Goal: Find specific page/section: Find specific page/section

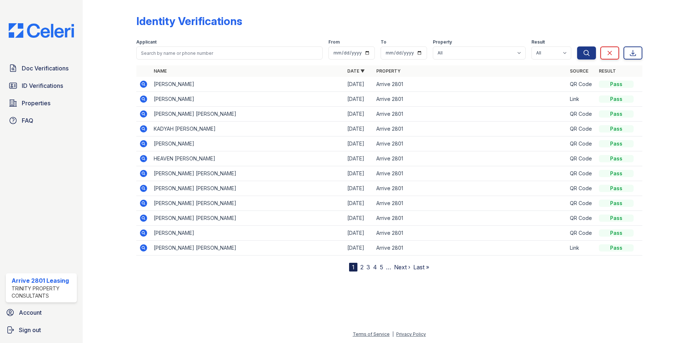
click at [181, 51] on input "search" at bounding box center [229, 52] width 186 height 13
type input "shah"
click at [577, 46] on button "Search" at bounding box center [586, 52] width 19 height 13
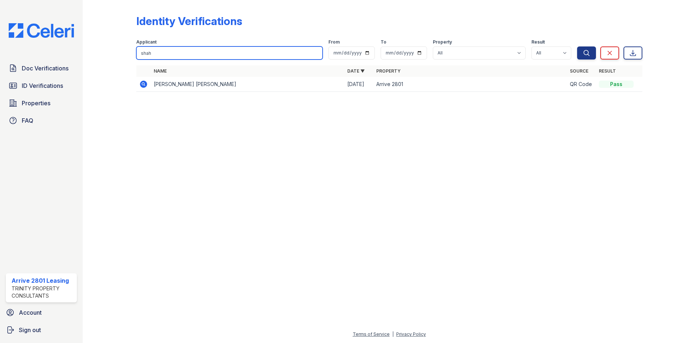
click at [190, 53] on input "shah" at bounding box center [229, 52] width 186 height 13
type input "[PERSON_NAME]"
click at [577, 46] on button "Search" at bounding box center [586, 52] width 19 height 13
click at [317, 52] on input "[PERSON_NAME]" at bounding box center [229, 52] width 186 height 13
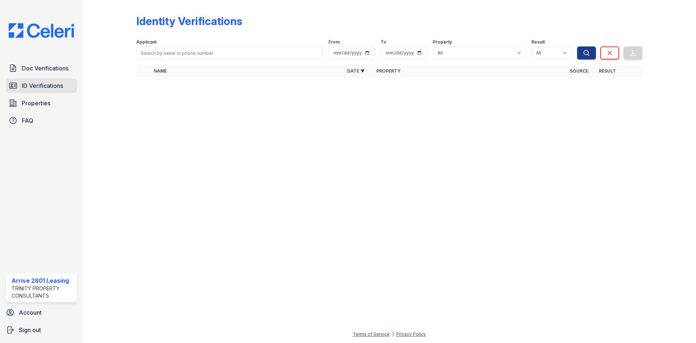
click at [60, 90] on link "ID Verifications" at bounding box center [41, 85] width 71 height 15
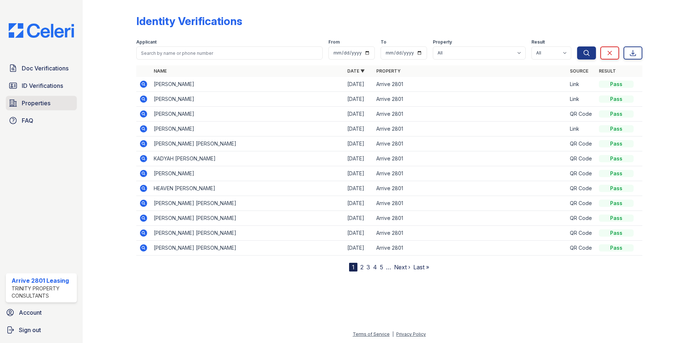
click at [38, 104] on span "Properties" at bounding box center [36, 103] width 29 height 9
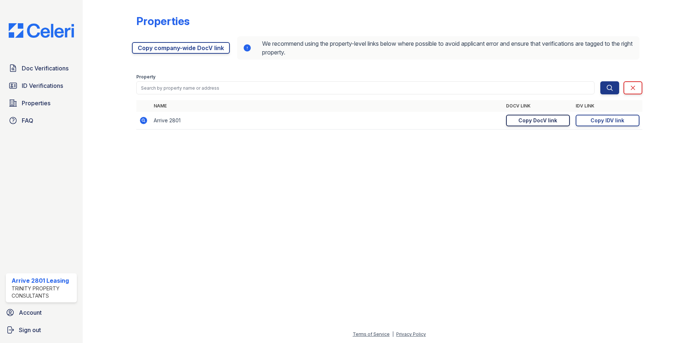
click at [538, 118] on div "Copy DocV link" at bounding box center [537, 120] width 39 height 7
click at [601, 121] on div "Copy IDV link" at bounding box center [608, 120] width 34 height 7
